Goal: Task Accomplishment & Management: Use online tool/utility

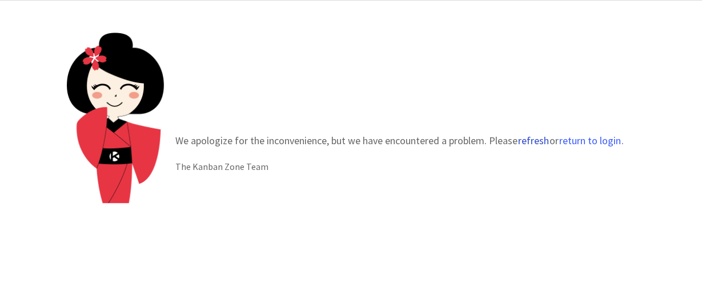
click at [537, 140] on button "refresh" at bounding box center [534, 140] width 32 height 11
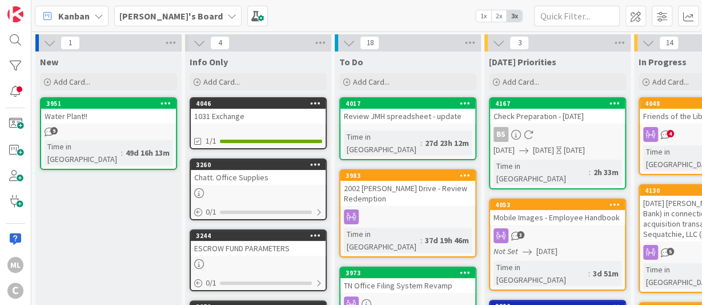
click at [227, 12] on icon at bounding box center [231, 15] width 9 height 9
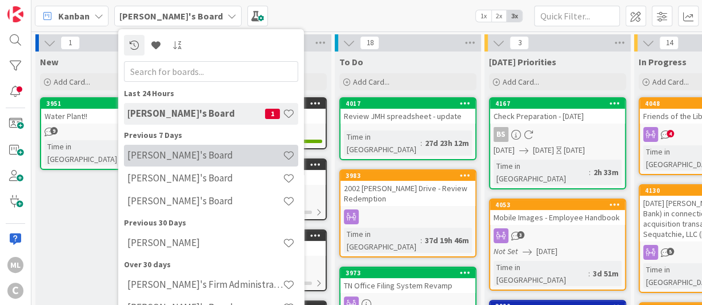
click at [161, 161] on div "Mark's Board" at bounding box center [211, 156] width 174 height 22
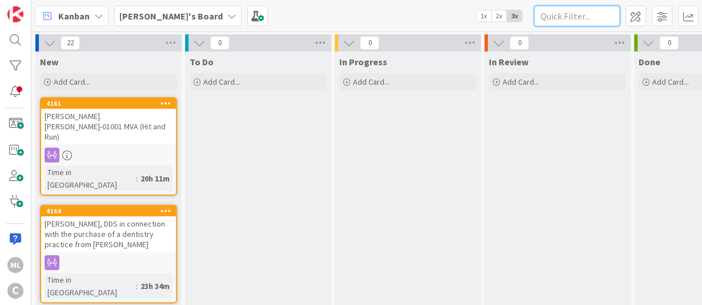
click at [560, 15] on input "text" at bounding box center [577, 16] width 86 height 21
click at [560, 15] on input "s" at bounding box center [577, 16] width 86 height 21
type input "stafford"
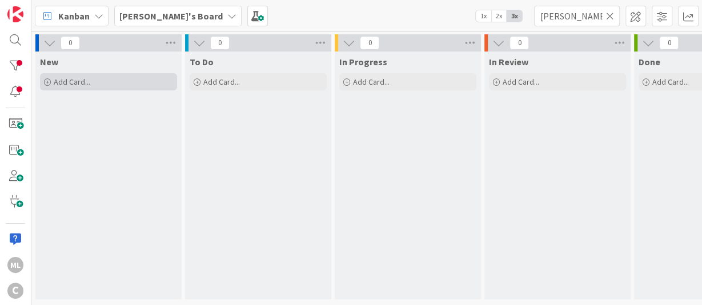
click at [77, 80] on span "Add Card..." at bounding box center [72, 82] width 37 height 10
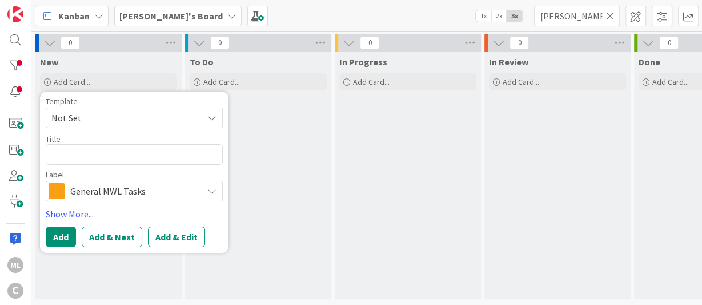
type textarea "x"
type textarea "S"
type textarea "x"
type textarea "St"
type textarea "x"
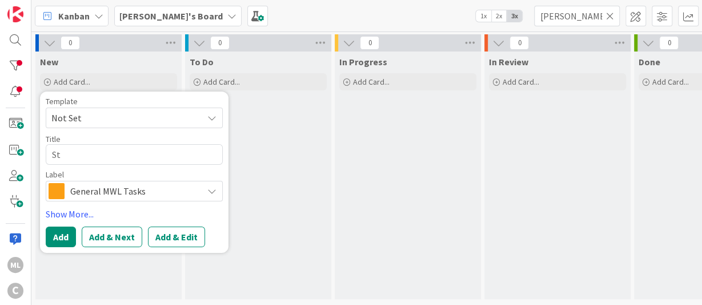
type textarea "Sta"
type textarea "x"
type textarea "Staf"
type textarea "x"
type textarea "Staff"
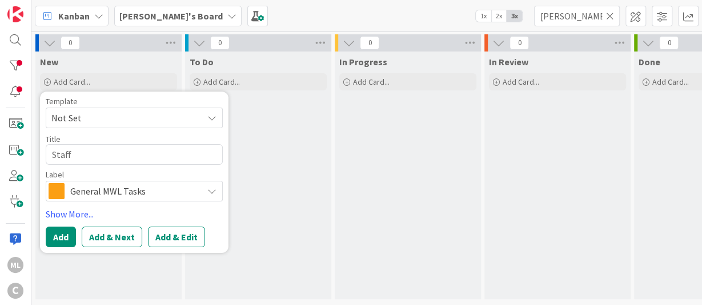
type textarea "x"
type textarea "Staffo"
type textarea "x"
type textarea "Staffor"
type textarea "x"
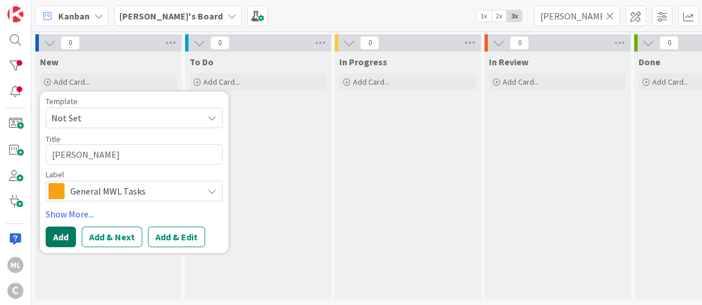
type textarea "Stafford"
click at [62, 233] on button "Add" at bounding box center [61, 236] width 30 height 21
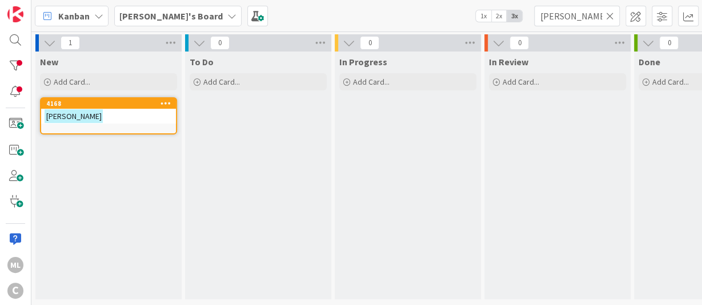
click at [70, 162] on div "New Add Card... Template Not Set Title 0 / 128 Label General MWL Tasks Show Mor…" at bounding box center [108, 174] width 146 height 247
click at [89, 109] on div "Stafford" at bounding box center [108, 116] width 135 height 15
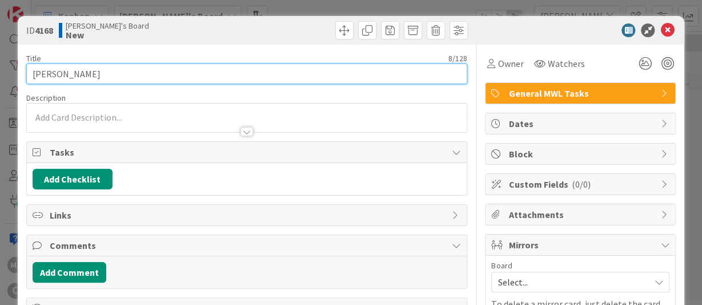
click at [109, 77] on input "Stafford" at bounding box center [247, 73] width 442 height 21
type input "Stafford (Revive)"
